Goal: Information Seeking & Learning: Check status

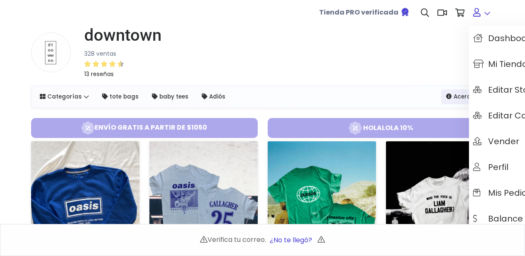
click at [484, 13] on link at bounding box center [481, 12] width 25 height 25
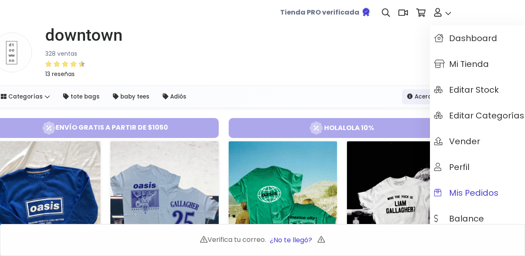
click at [452, 197] on span "Mis pedidos" at bounding box center [466, 192] width 64 height 9
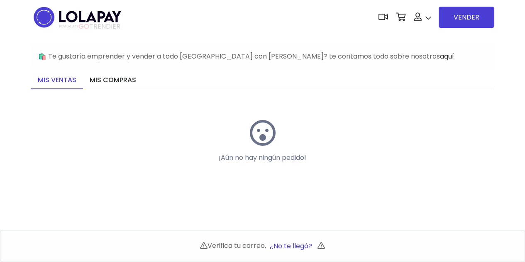
click at [103, 73] on link "Mis compras" at bounding box center [113, 80] width 60 height 17
click at [97, 80] on link "Mis compras" at bounding box center [113, 80] width 60 height 17
click at [108, 81] on link "Mis compras" at bounding box center [113, 80] width 60 height 17
click at [107, 84] on link "Mis compras" at bounding box center [113, 80] width 60 height 17
click at [63, 88] on link "Mis ventas" at bounding box center [57, 80] width 52 height 17
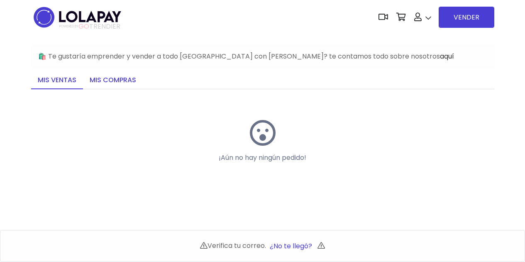
click at [112, 78] on link "Mis compras" at bounding box center [113, 80] width 60 height 17
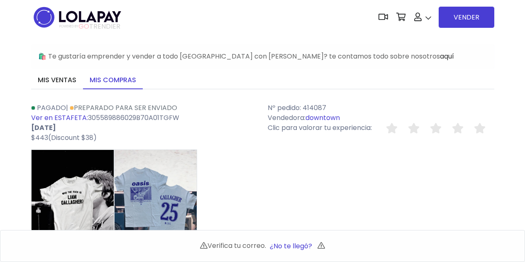
click at [63, 122] on link "Ver en ESTAFETA:" at bounding box center [59, 118] width 57 height 10
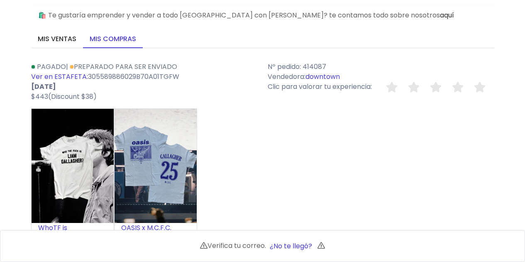
scroll to position [42, 0]
click at [120, 66] on link "Preparado para ser enviado" at bounding box center [124, 66] width 108 height 10
click at [73, 66] on icon at bounding box center [72, 66] width 4 height 4
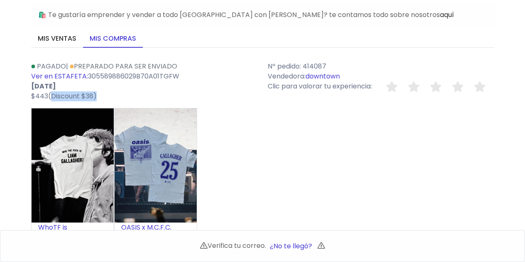
drag, startPoint x: 49, startPoint y: 96, endPoint x: 99, endPoint y: 92, distance: 49.6
click at [99, 92] on p "$443(Discount $38)" at bounding box center [144, 96] width 227 height 10
